Goal: Obtain resource: Download file/media

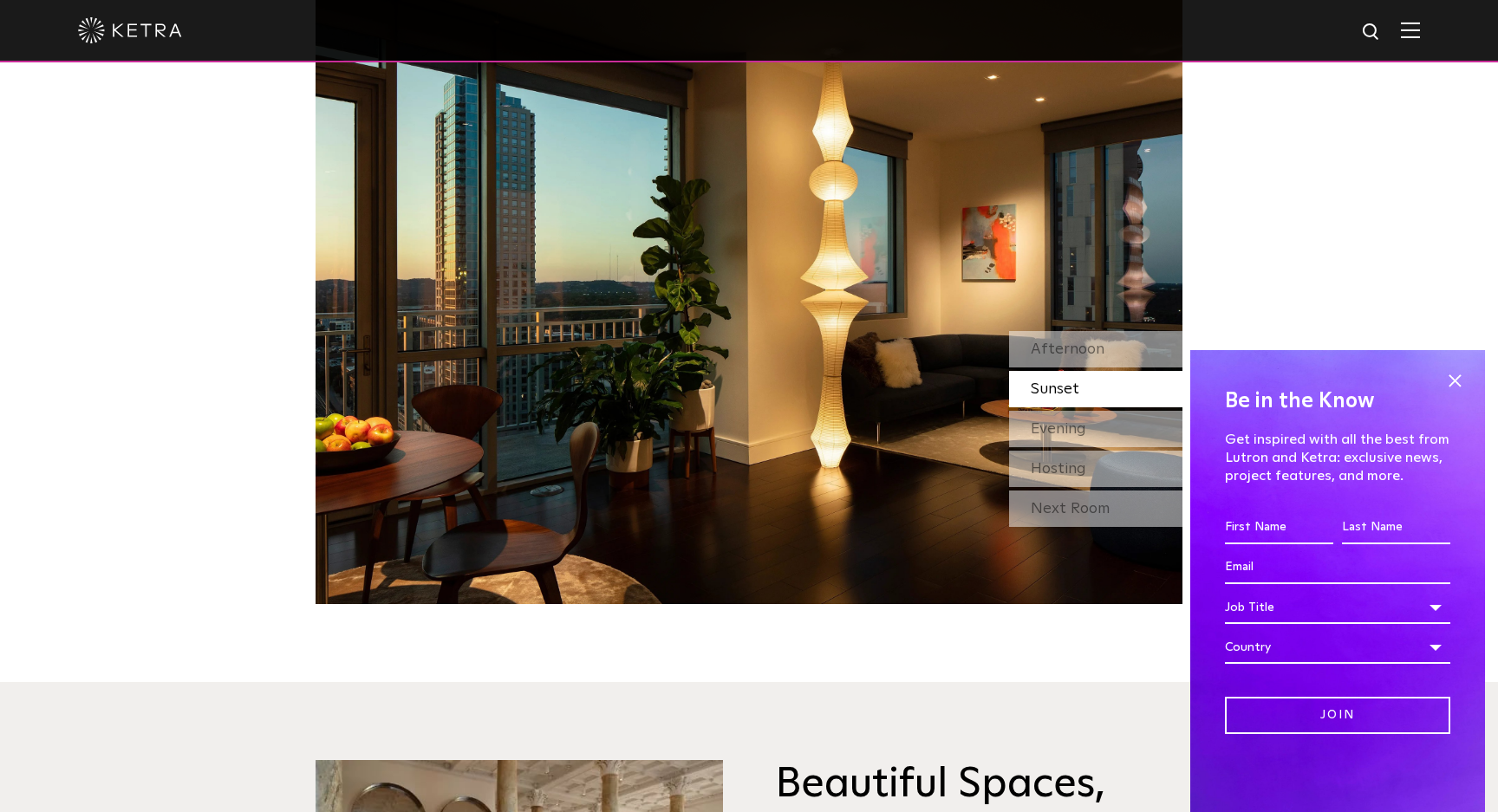
scroll to position [1669, 0]
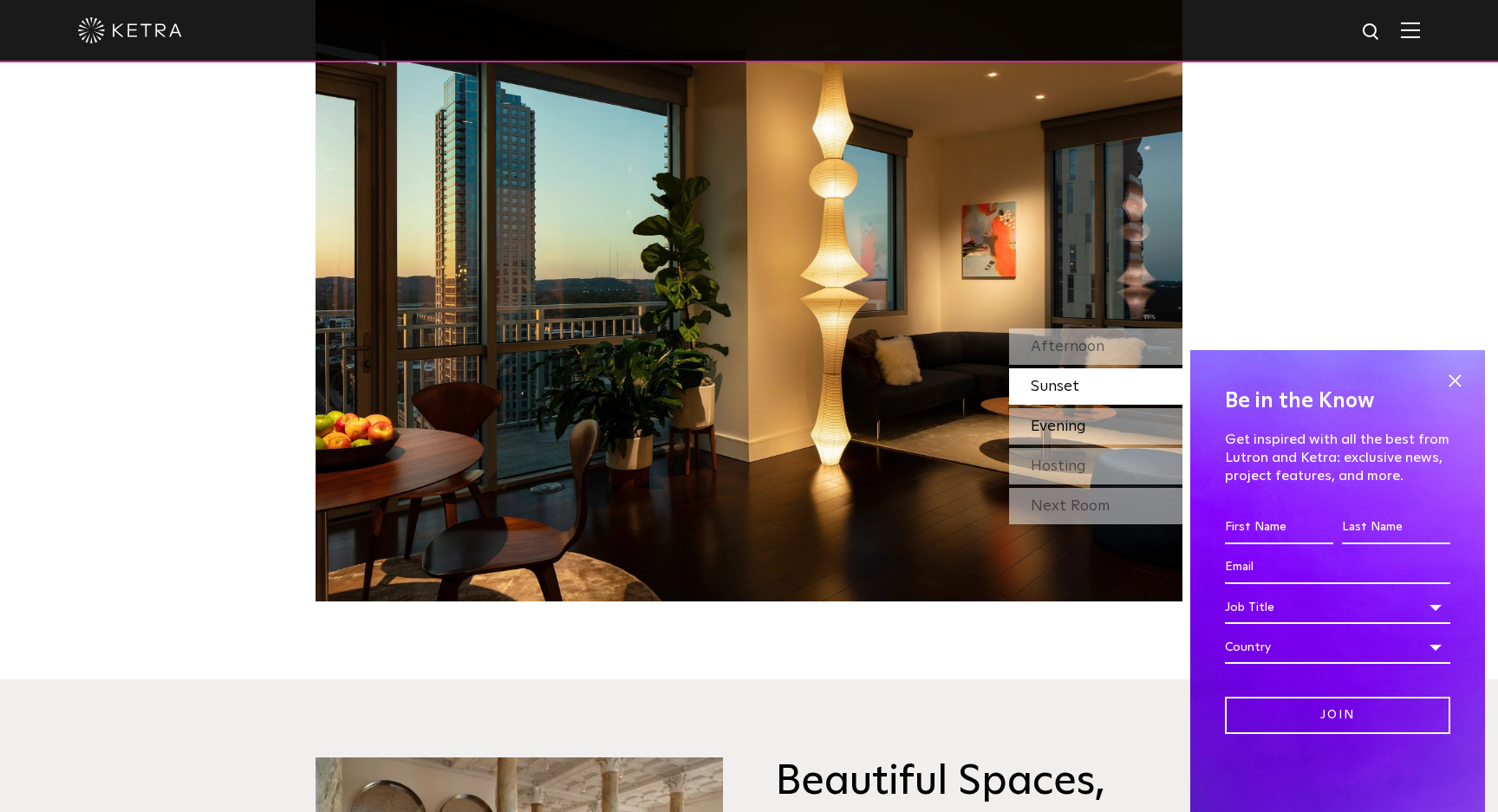
click at [1092, 426] on div "Evening" at bounding box center [1095, 426] width 173 height 36
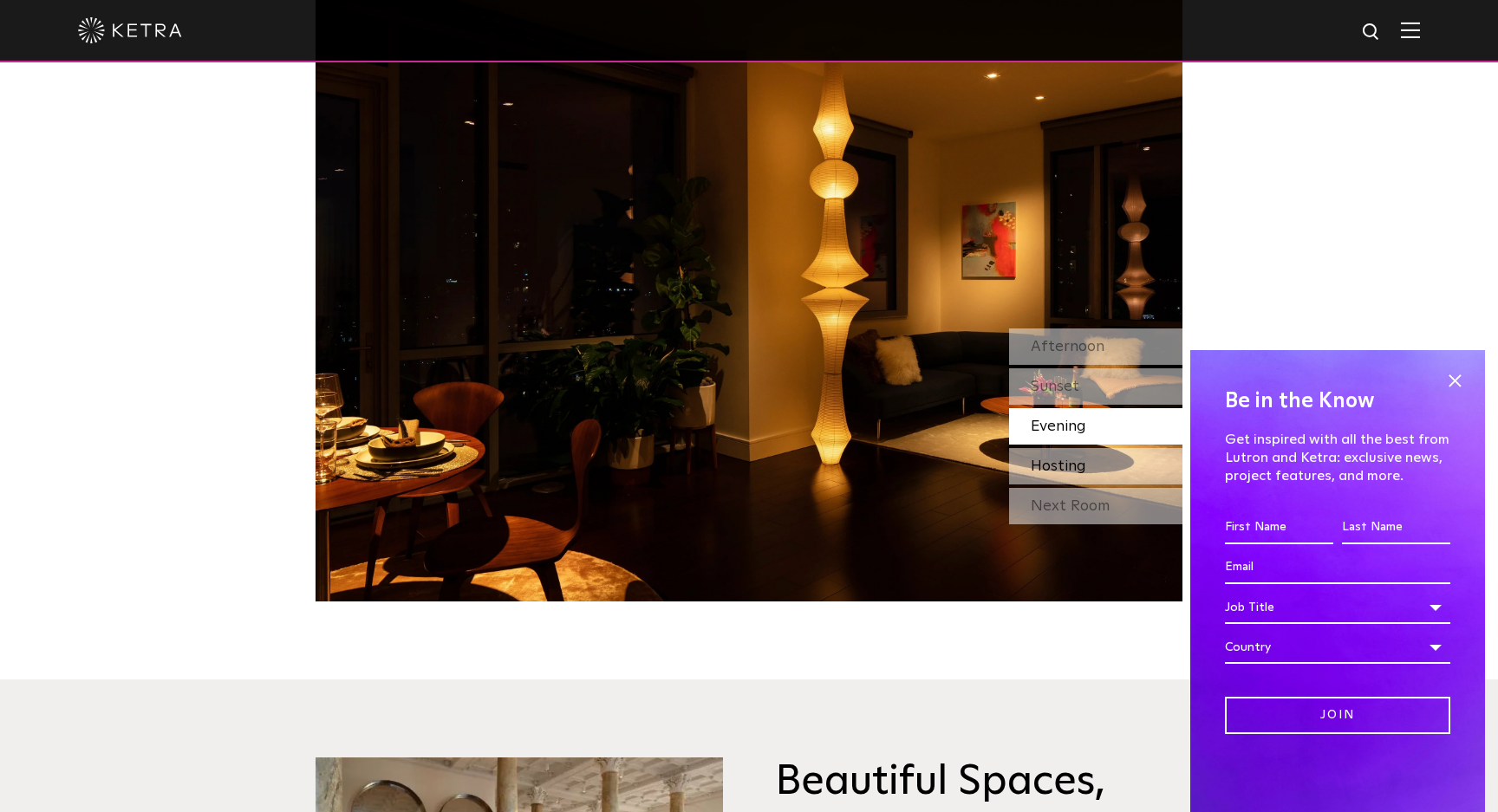
click at [1071, 462] on span "Hosting" at bounding box center [1058, 467] width 55 height 16
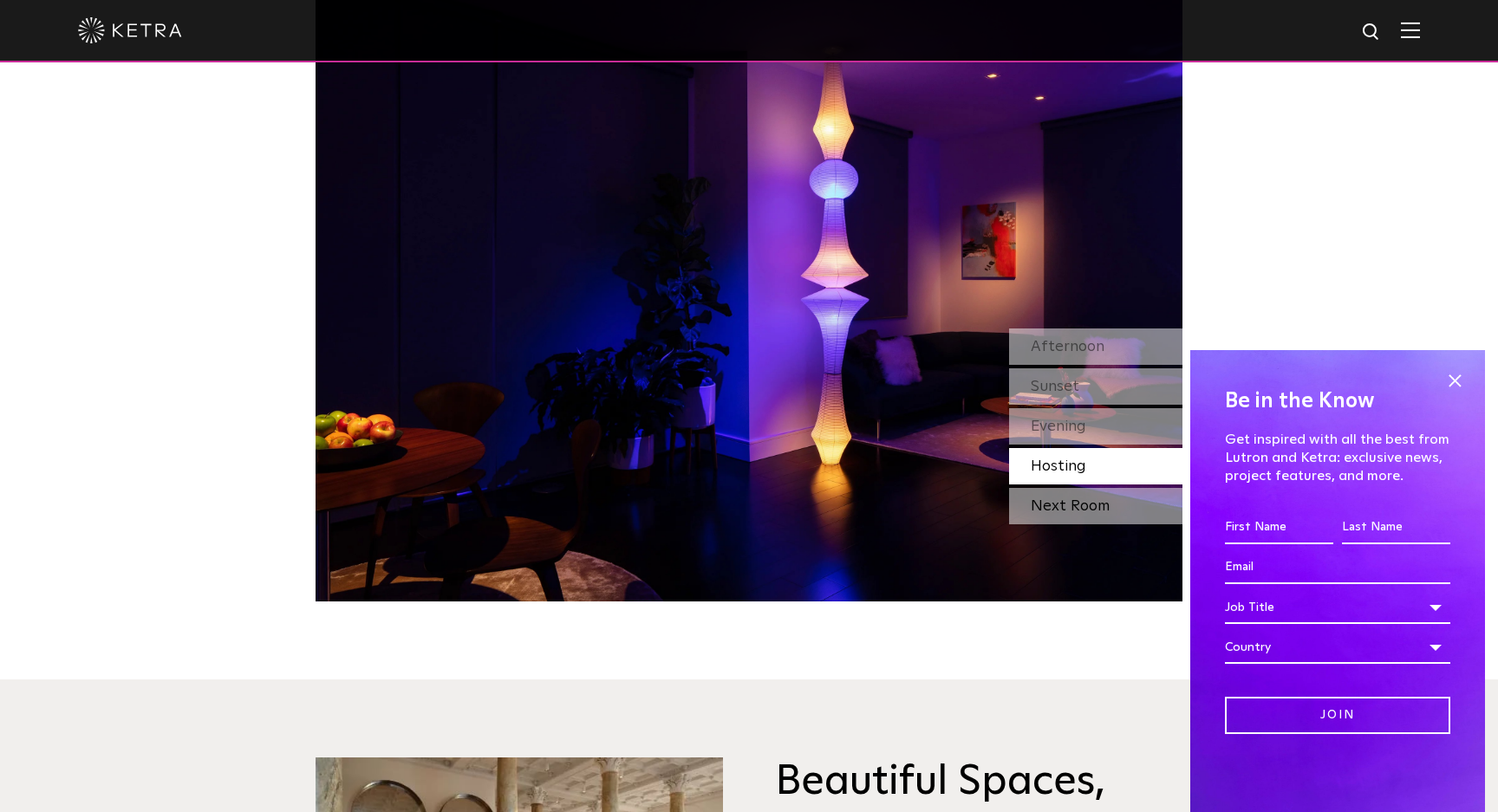
click at [1077, 505] on div "Next Room" at bounding box center [1095, 506] width 173 height 36
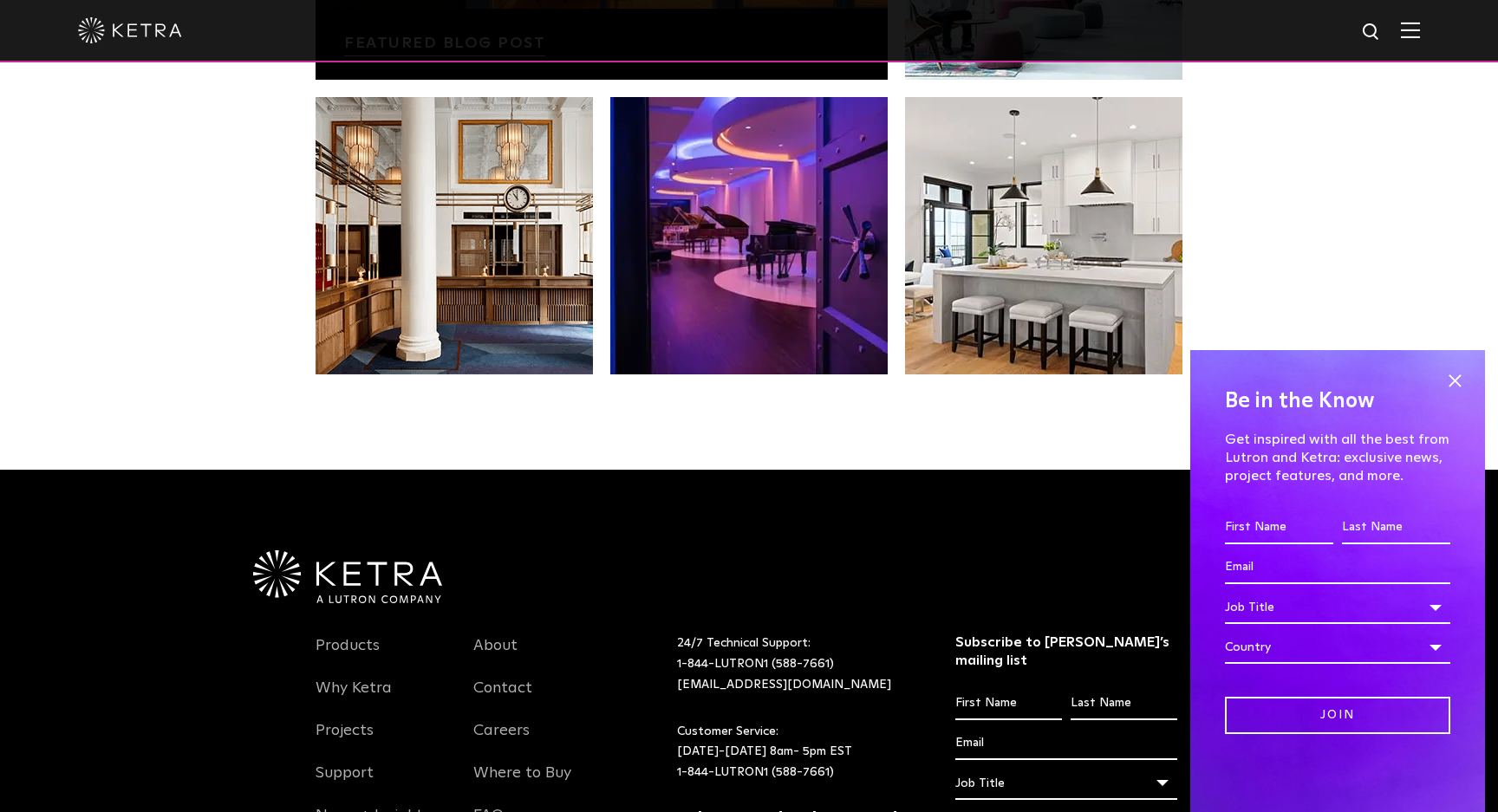
scroll to position [3642, 0]
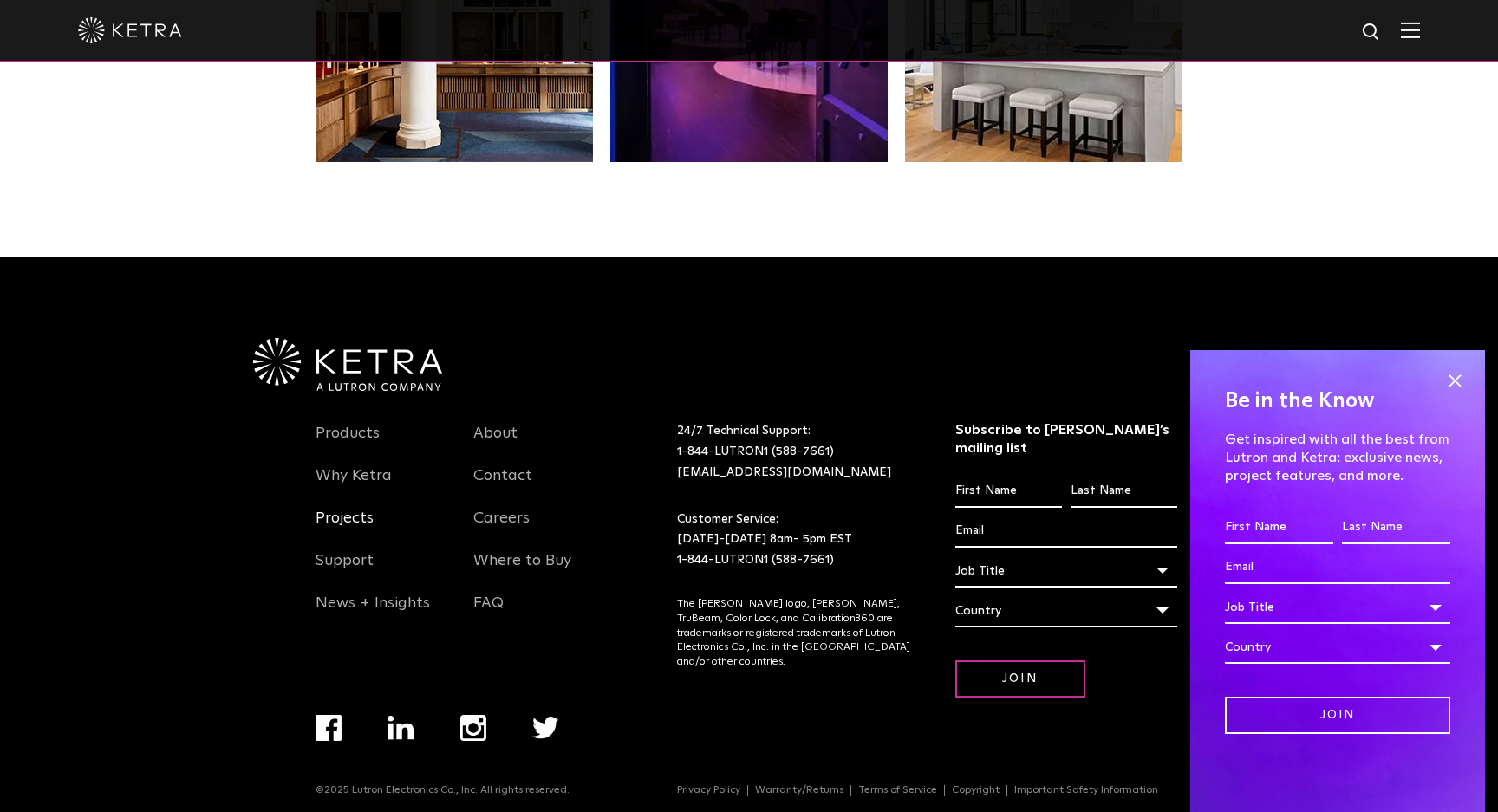
click at [343, 520] on link "Projects" at bounding box center [344, 529] width 58 height 40
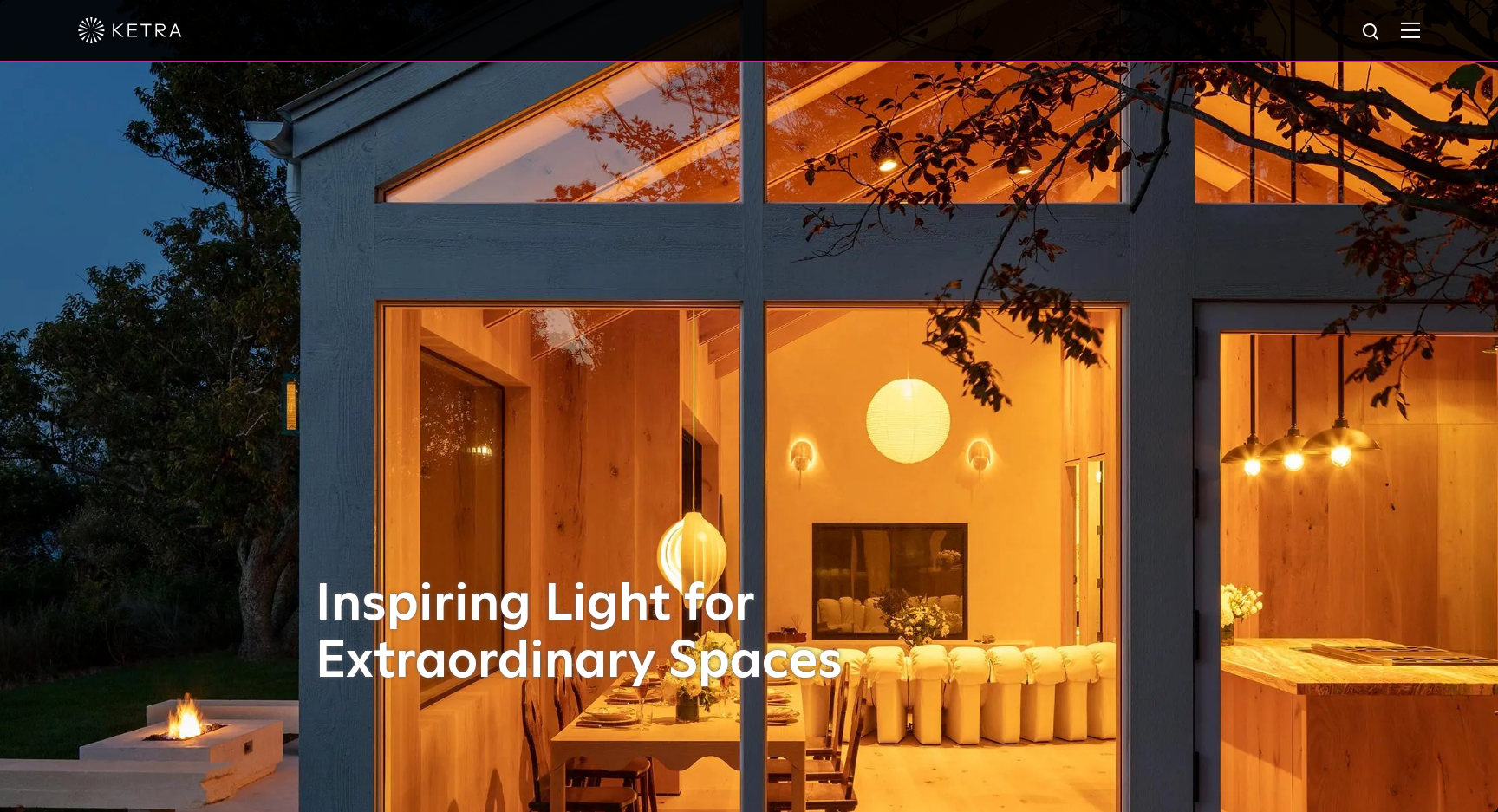
click at [1420, 39] on div at bounding box center [749, 31] width 1498 height 62
click at [1395, 26] on div at bounding box center [748, 31] width 1342 height 61
click at [1412, 32] on img at bounding box center [1409, 30] width 19 height 17
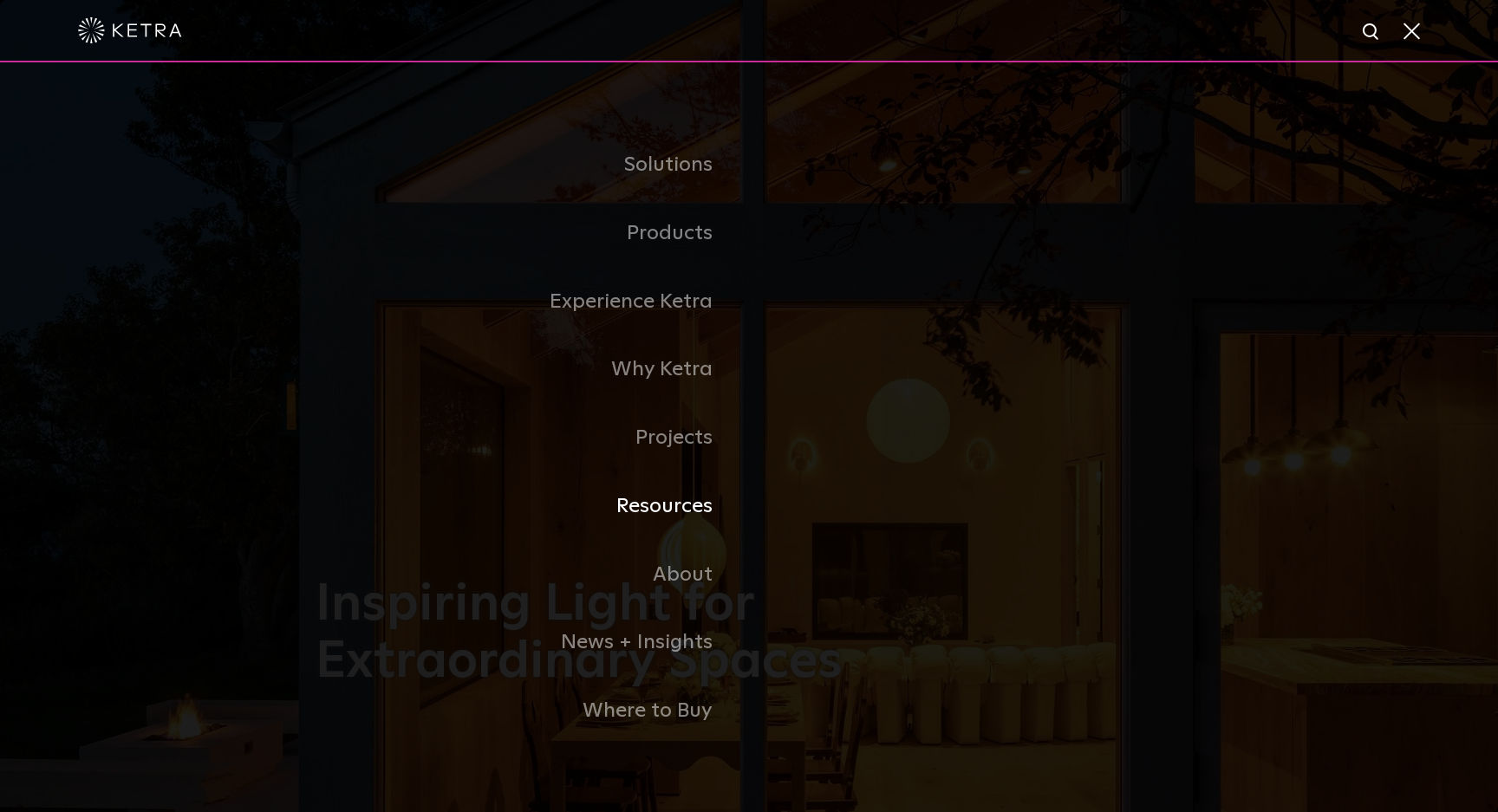
click at [679, 507] on link "Resources" at bounding box center [532, 507] width 433 height 69
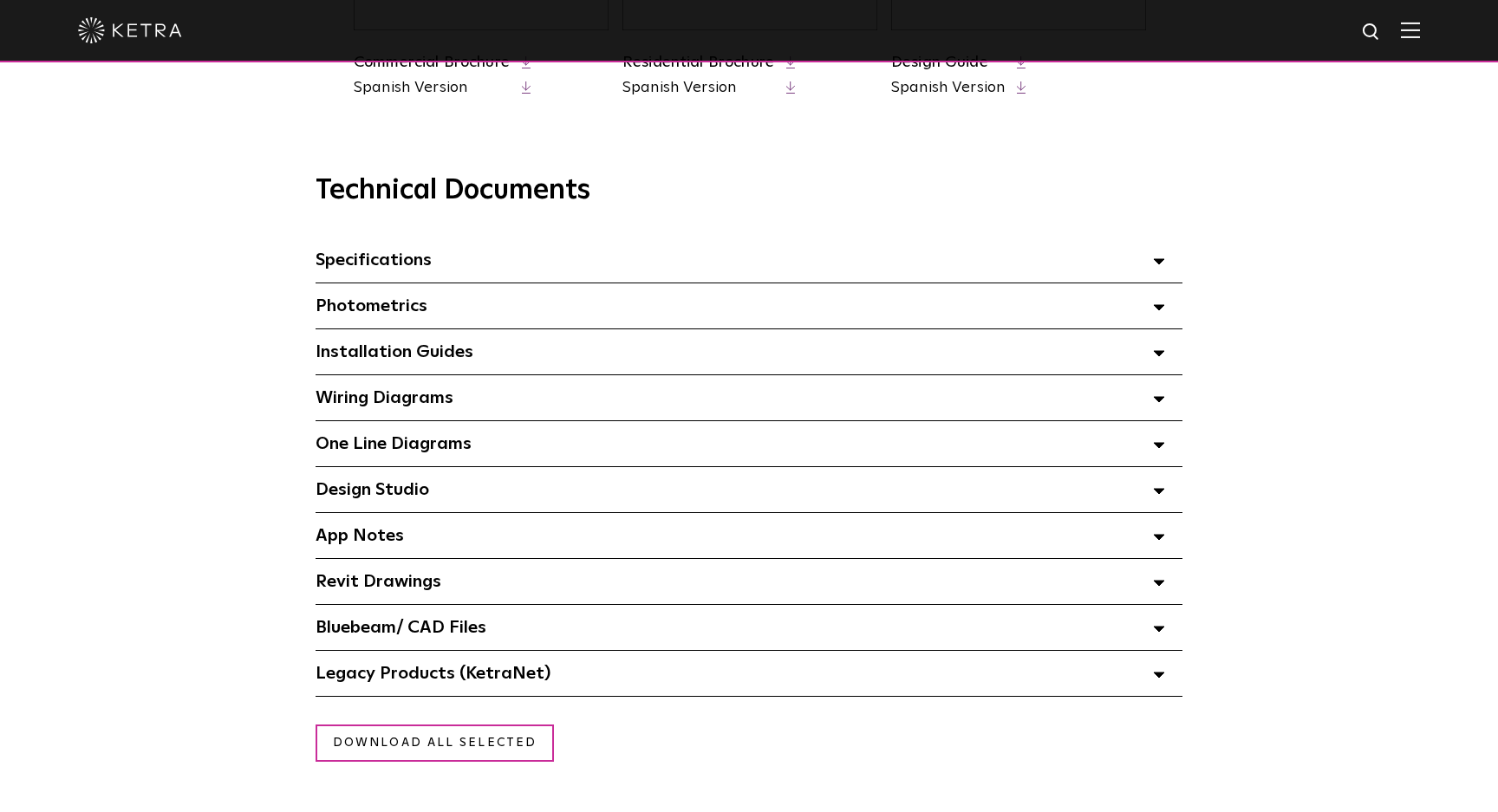
scroll to position [1121, 0]
click at [1156, 303] on polygon at bounding box center [1158, 305] width 11 height 5
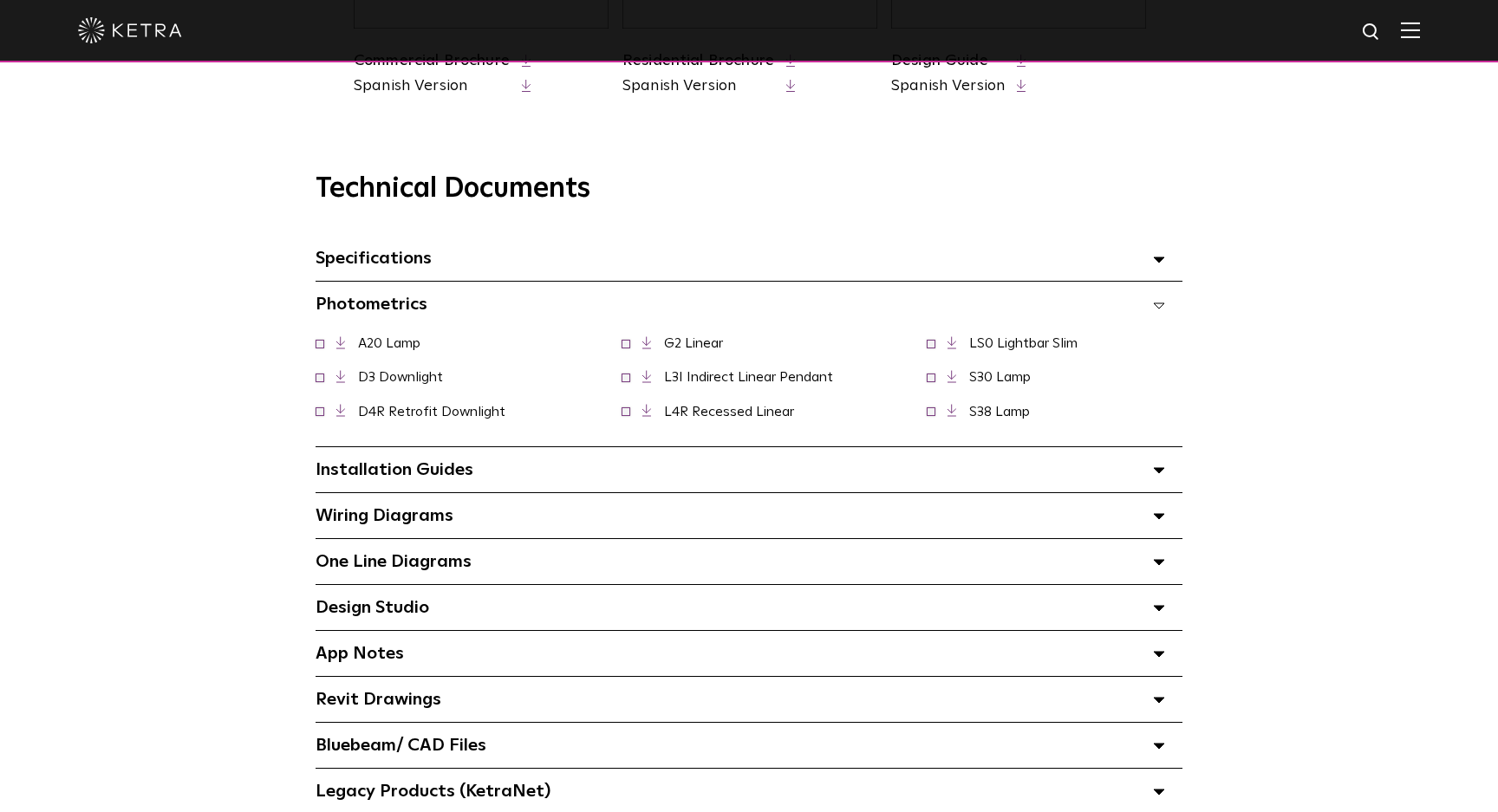
click at [1156, 303] on icon at bounding box center [1158, 305] width 12 height 6
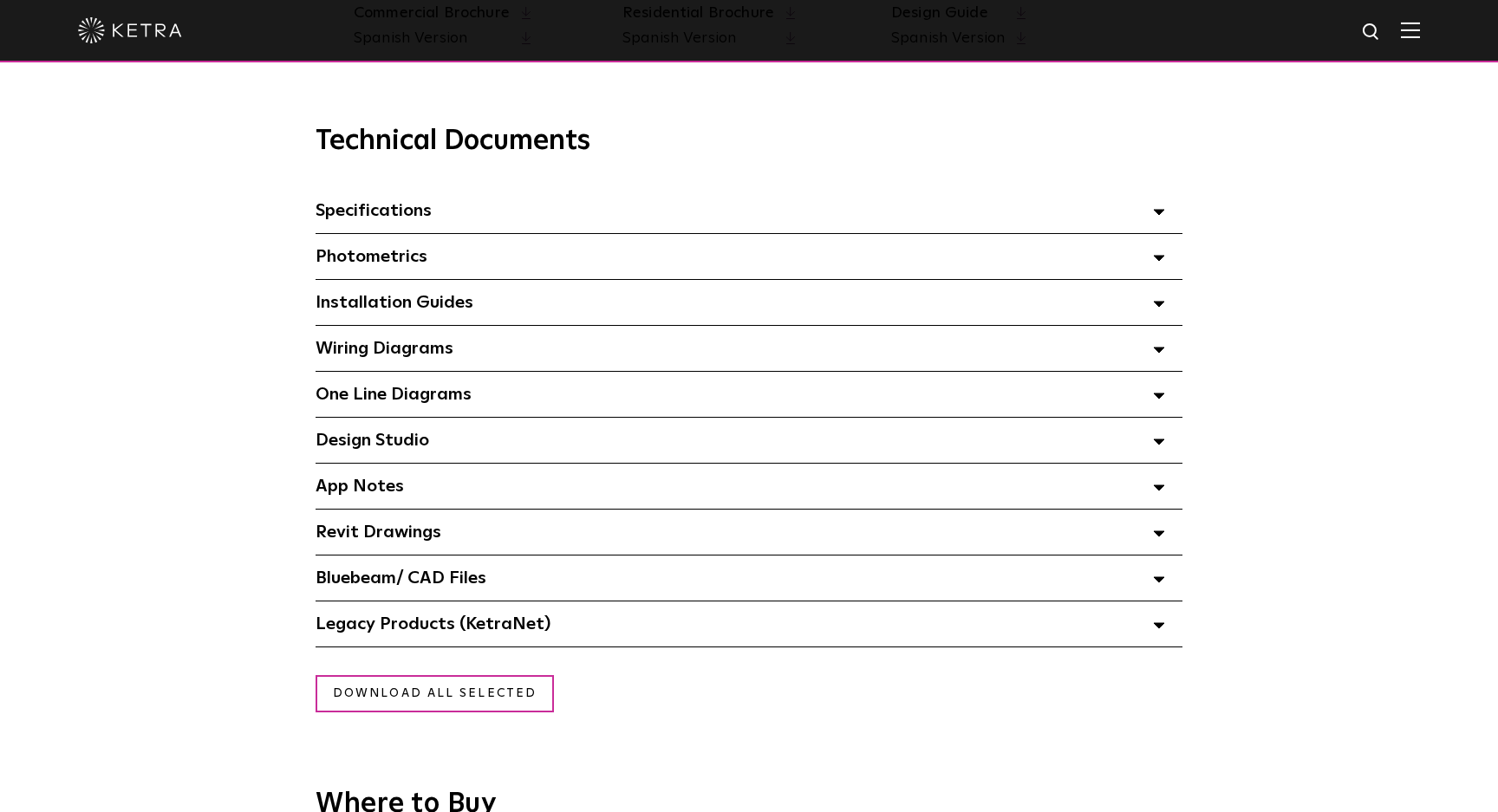
scroll to position [1170, 0]
click at [1155, 440] on icon at bounding box center [1158, 440] width 12 height 6
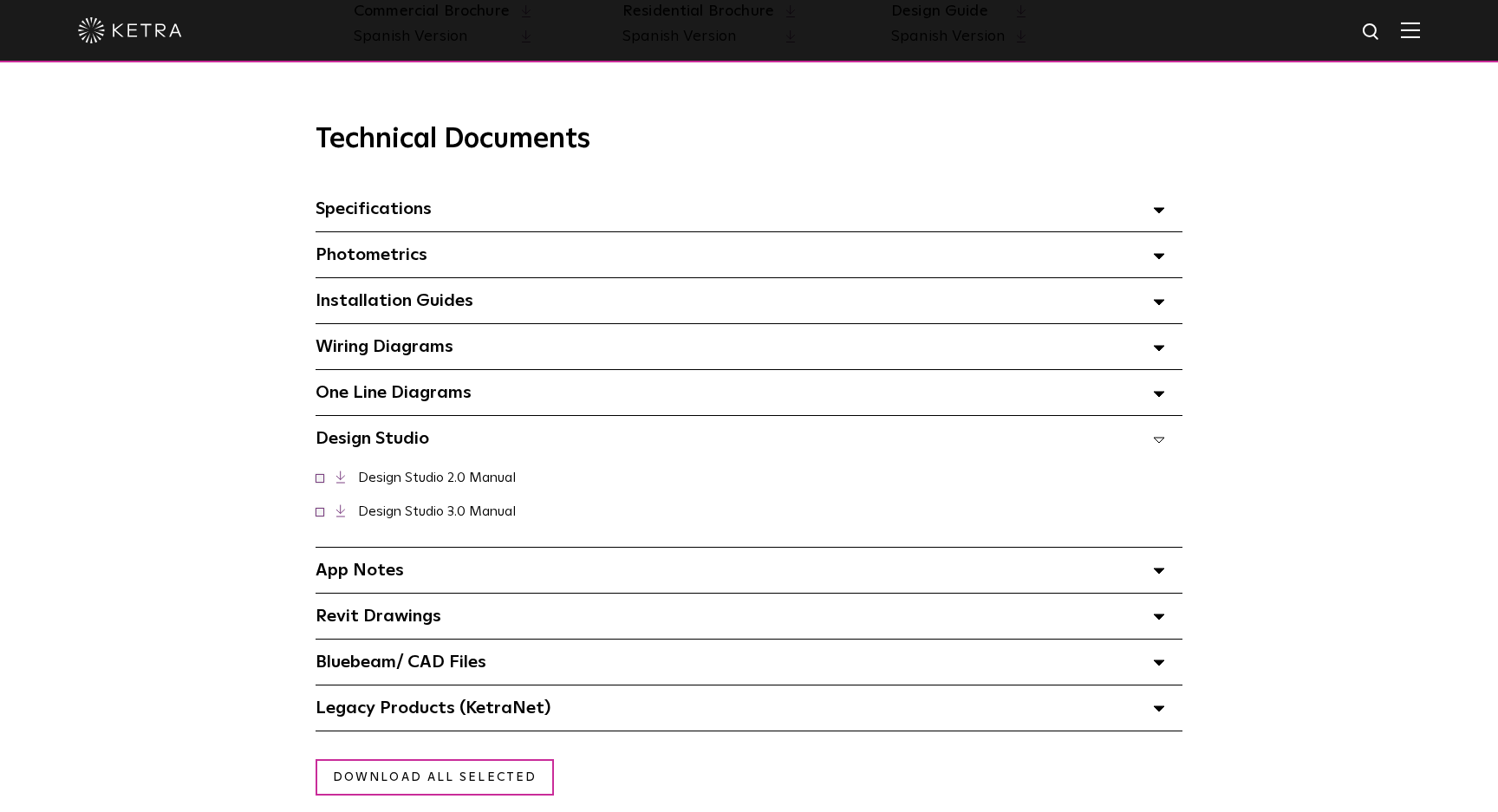
click at [427, 512] on link "Design Studio 3.0 Manual" at bounding box center [437, 512] width 157 height 14
